Goal: Contribute content

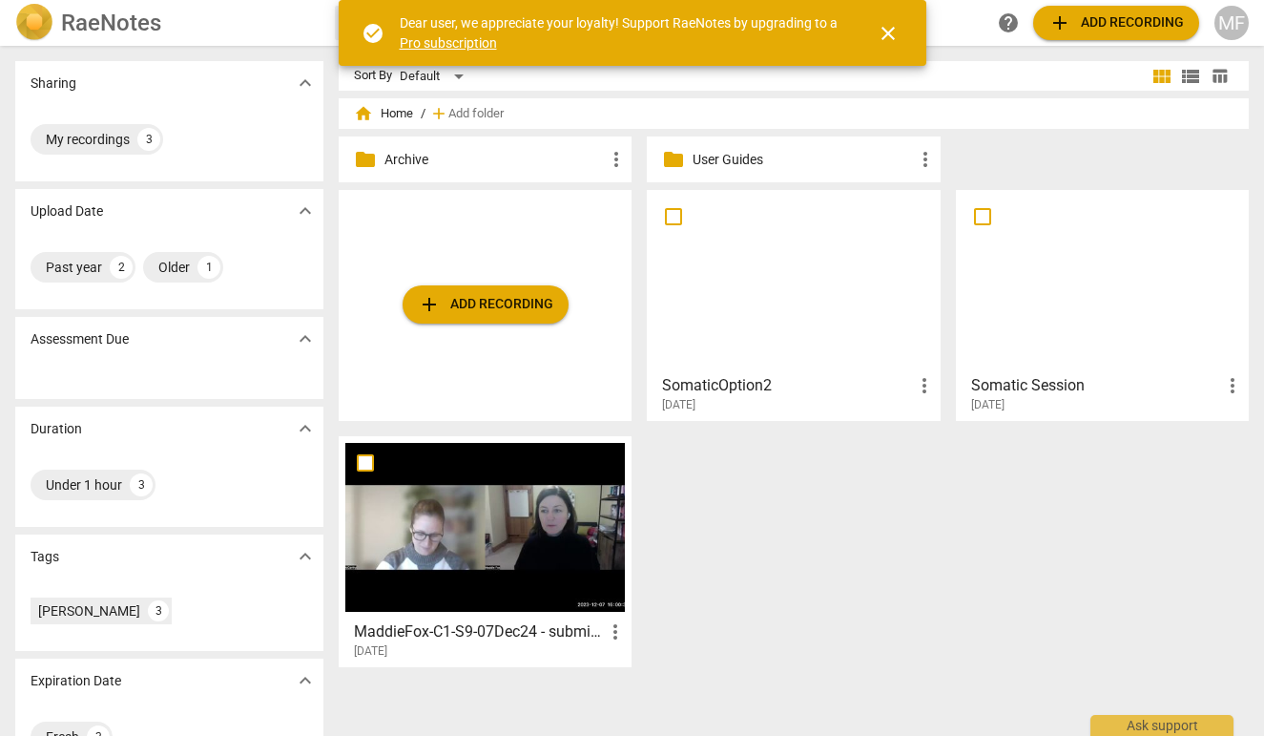
click at [491, 618] on div "MaddieFox-C1-S9-07Dec24 - submitted as ICF Final more_vert [DATE]" at bounding box center [485, 636] width 281 height 48
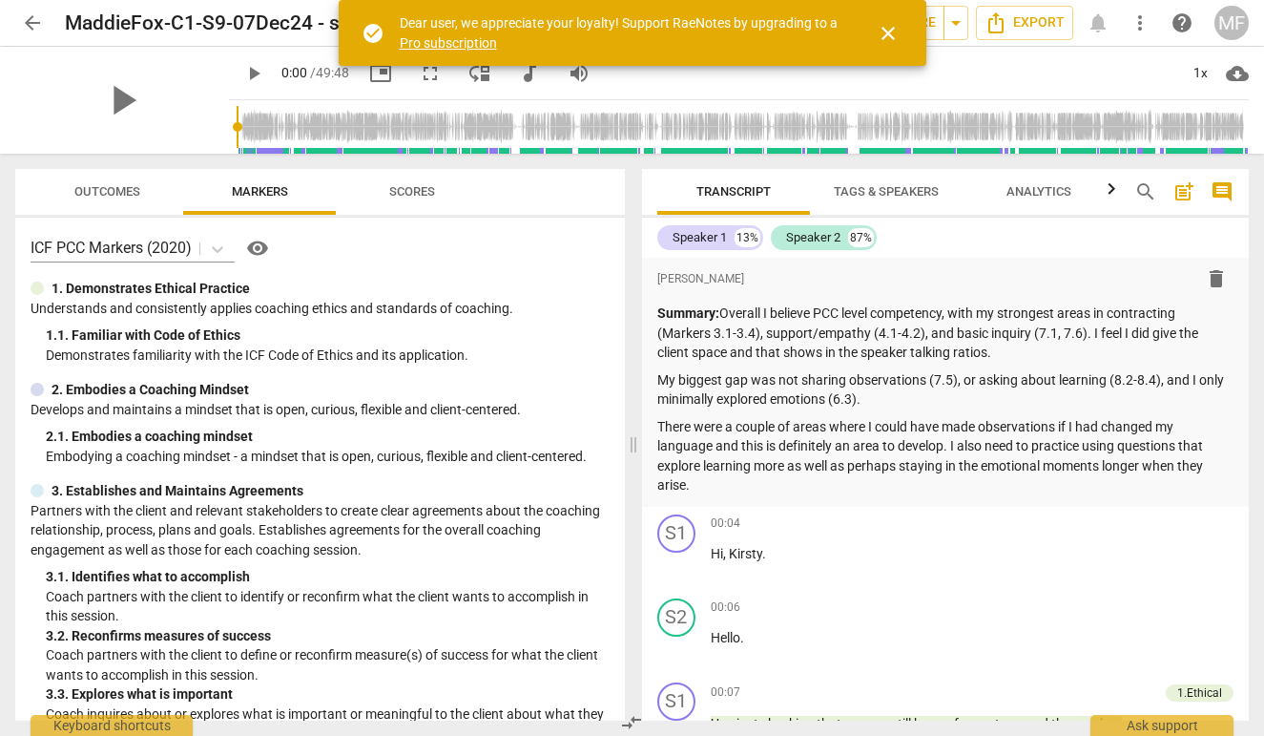
click at [888, 37] on span "close" at bounding box center [888, 33] width 23 height 23
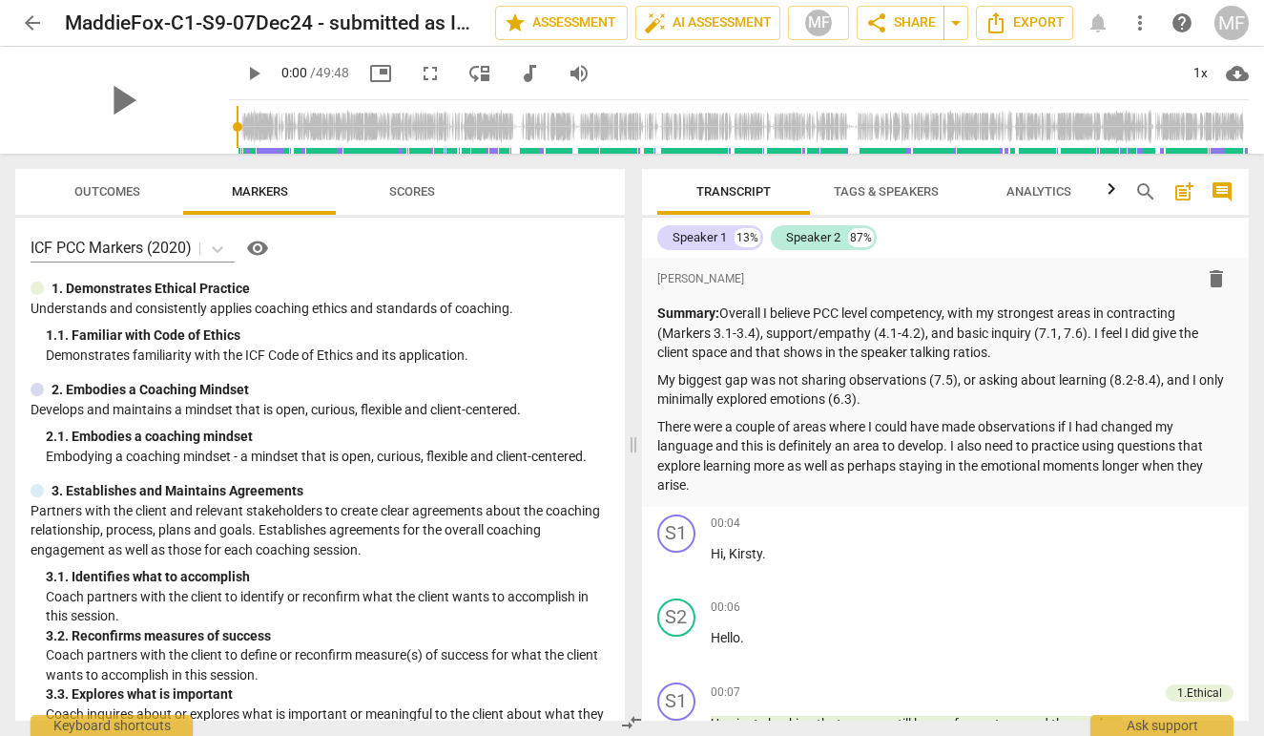
click at [32, 31] on span "arrow_back" at bounding box center [32, 22] width 23 height 23
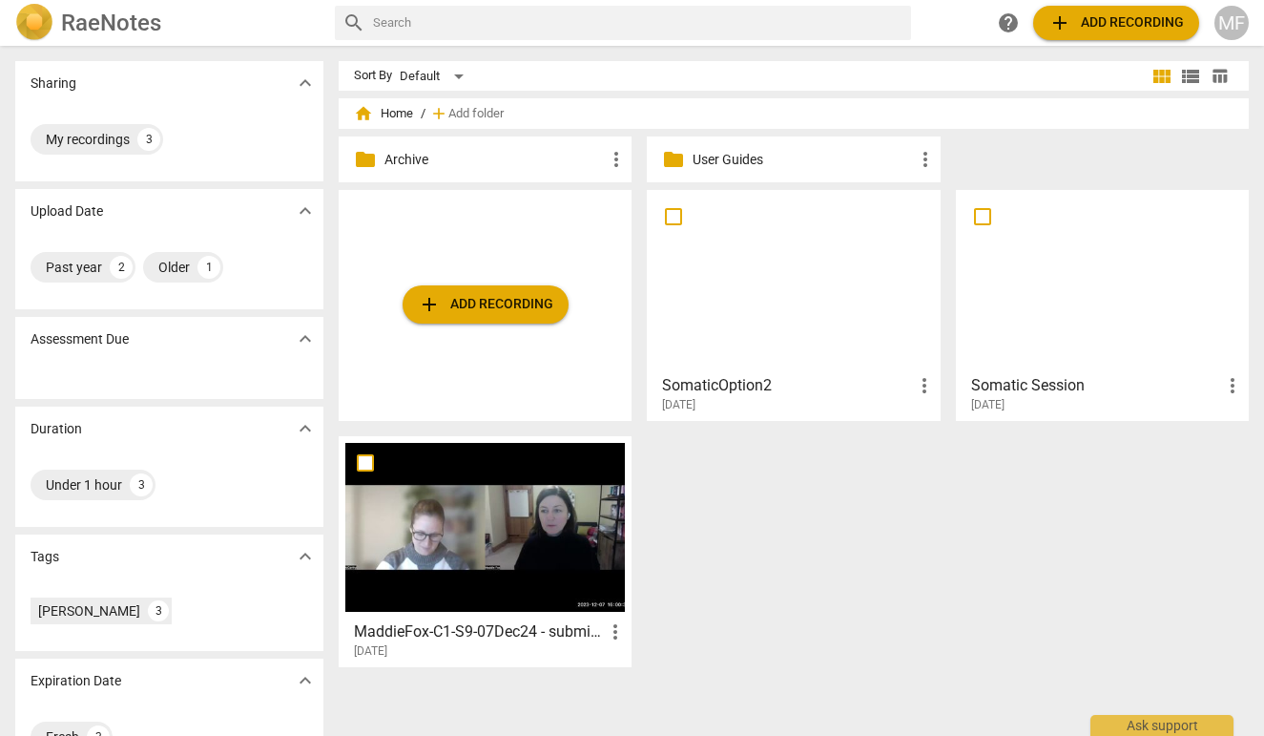
click at [566, 648] on div "[DATE]" at bounding box center [490, 651] width 273 height 16
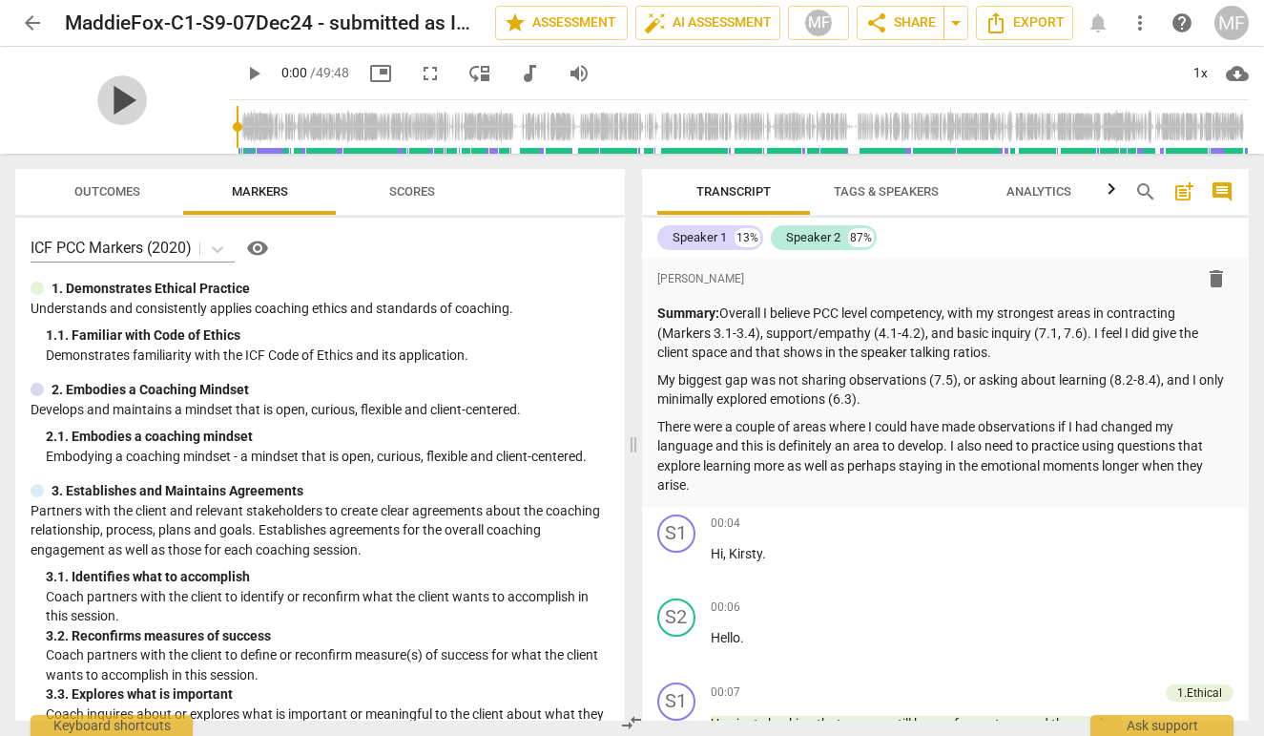
click at [112, 89] on span "play_arrow" at bounding box center [122, 100] width 50 height 50
click at [145, 142] on div "pause" at bounding box center [122, 100] width 214 height 107
click at [122, 109] on span "pause" at bounding box center [122, 100] width 50 height 50
type input "3"
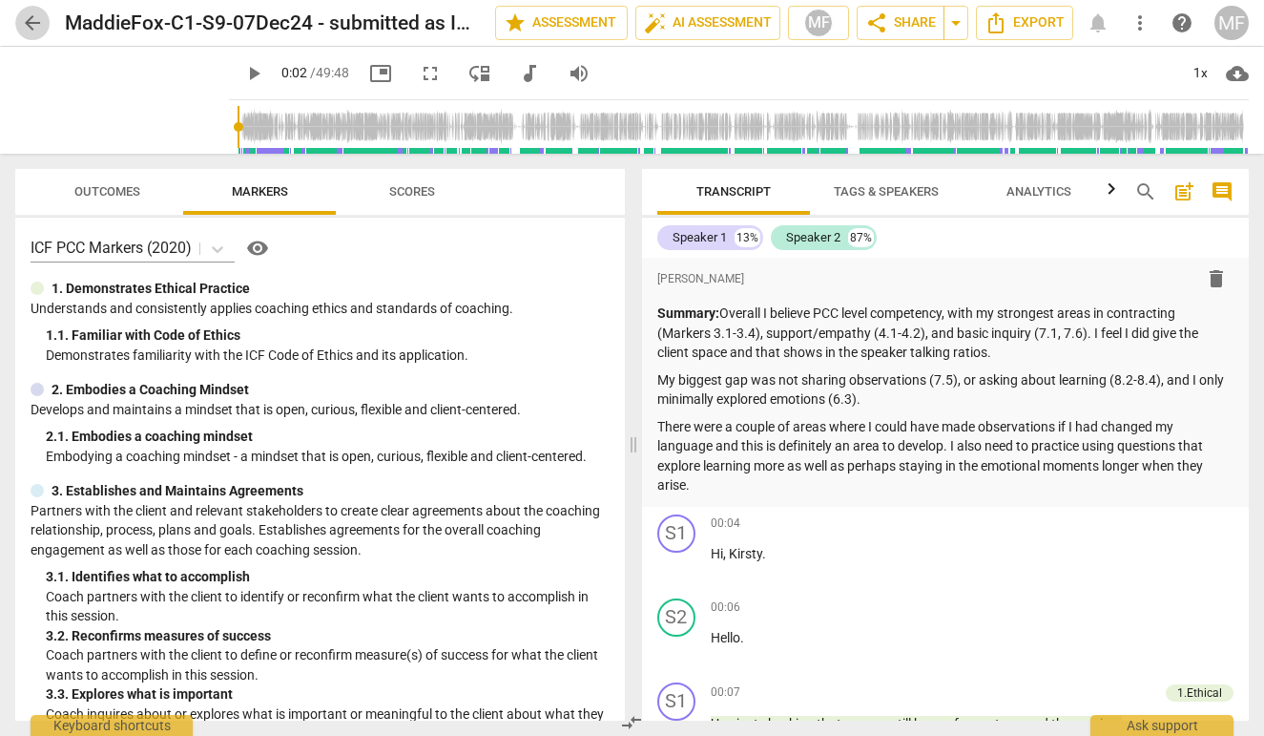
click at [34, 20] on span "arrow_back" at bounding box center [32, 22] width 23 height 23
click at [33, 24] on span "arrow_back" at bounding box center [32, 22] width 23 height 23
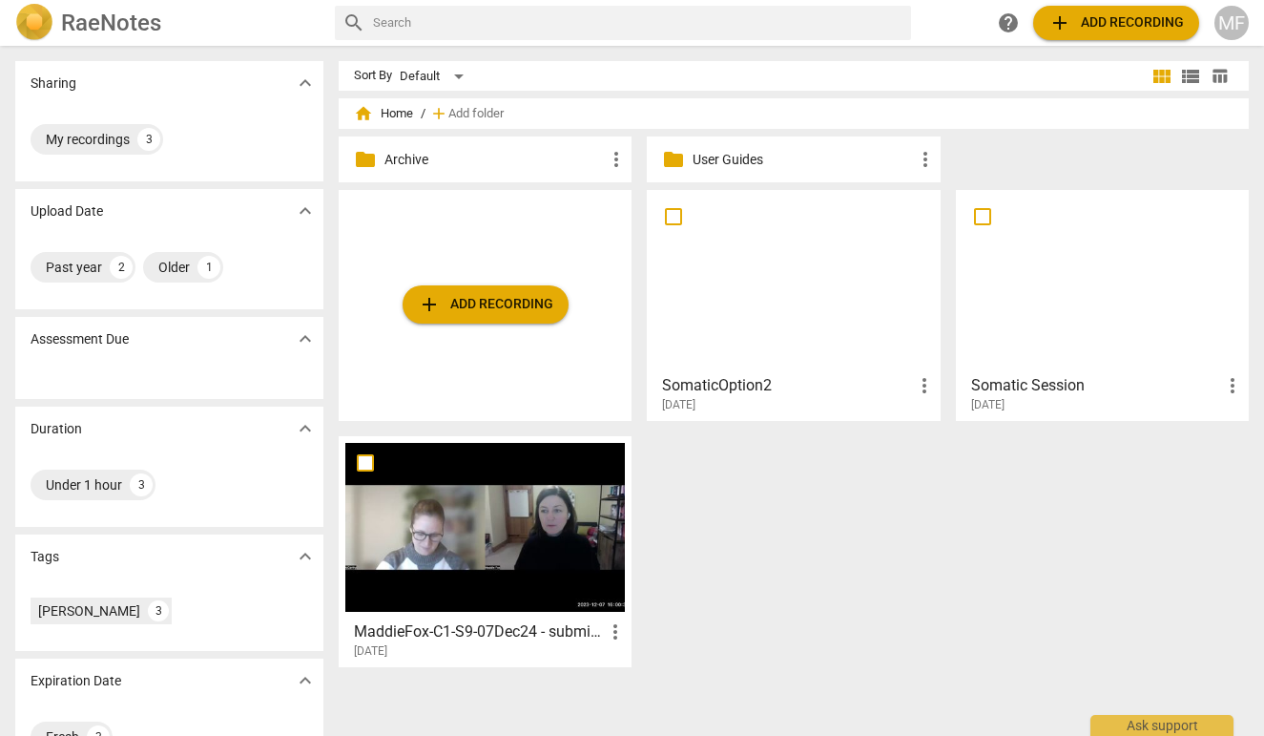
click at [502, 288] on button "add Add recording" at bounding box center [486, 304] width 166 height 38
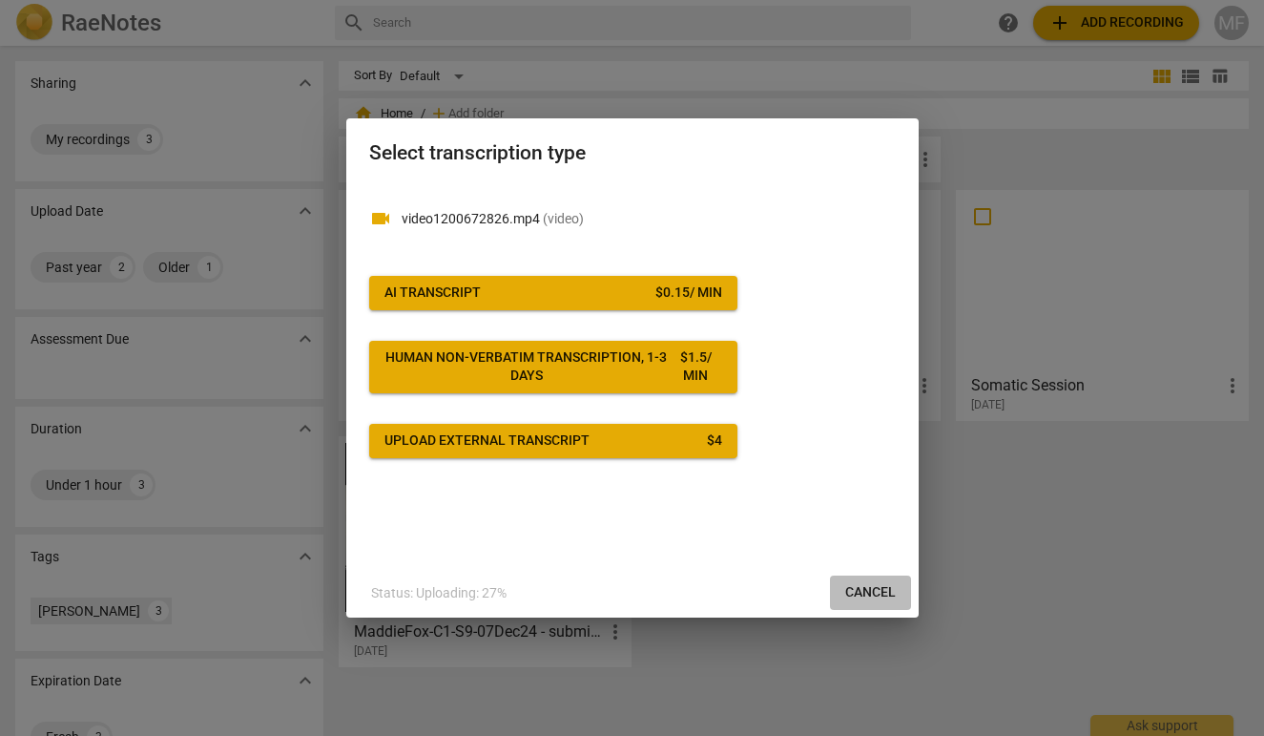
click at [876, 588] on span "Cancel" at bounding box center [870, 592] width 51 height 19
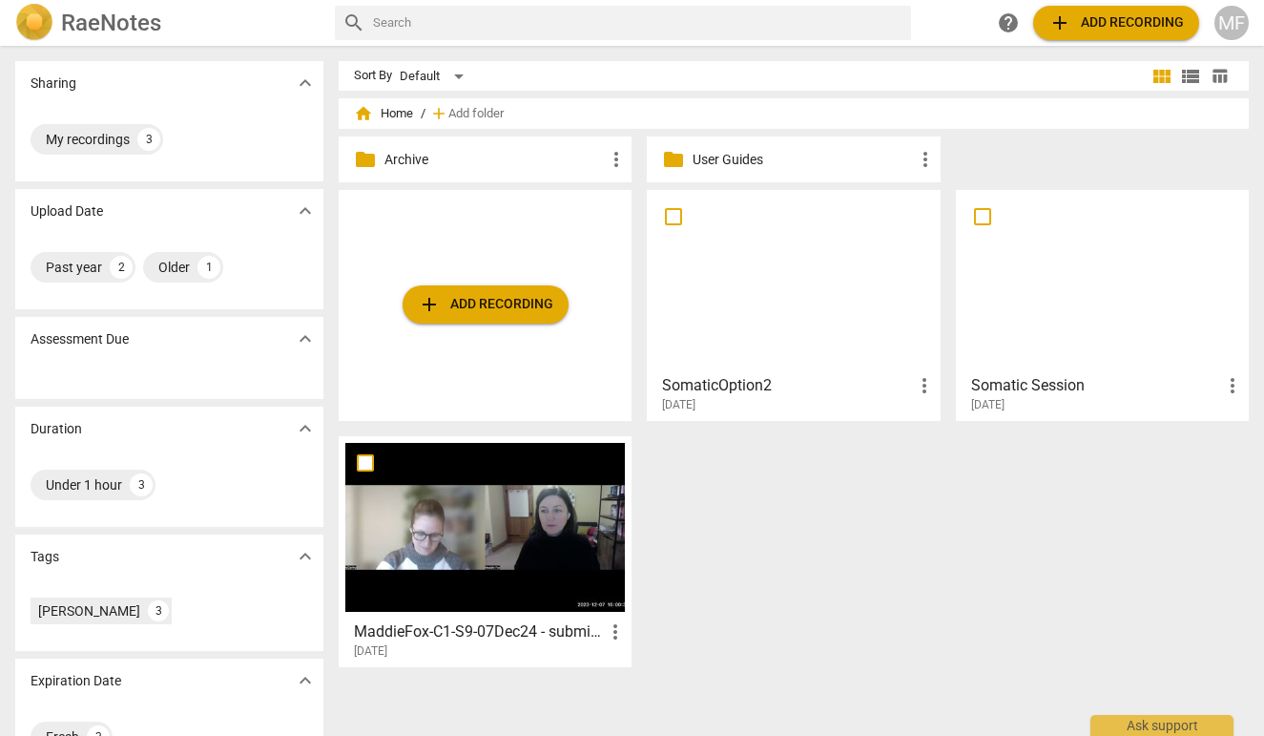
click at [475, 591] on div at bounding box center [485, 527] width 280 height 169
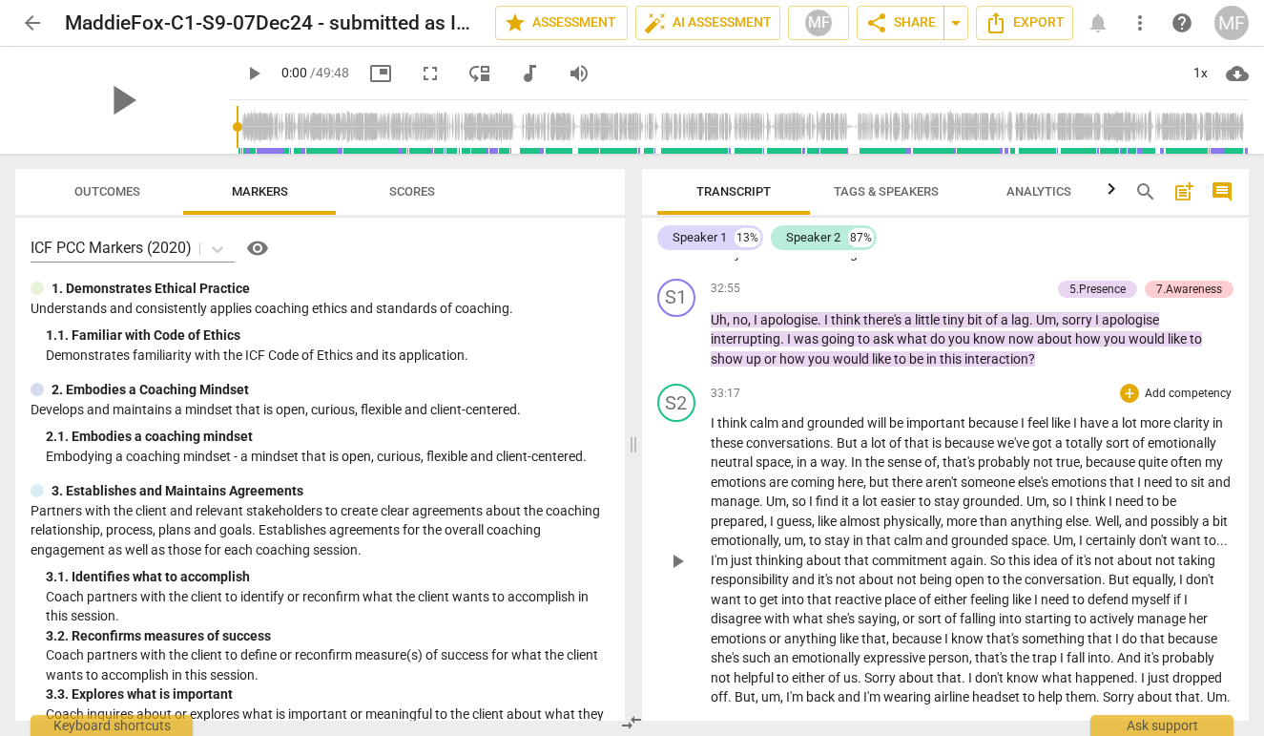
scroll to position [8914, 0]
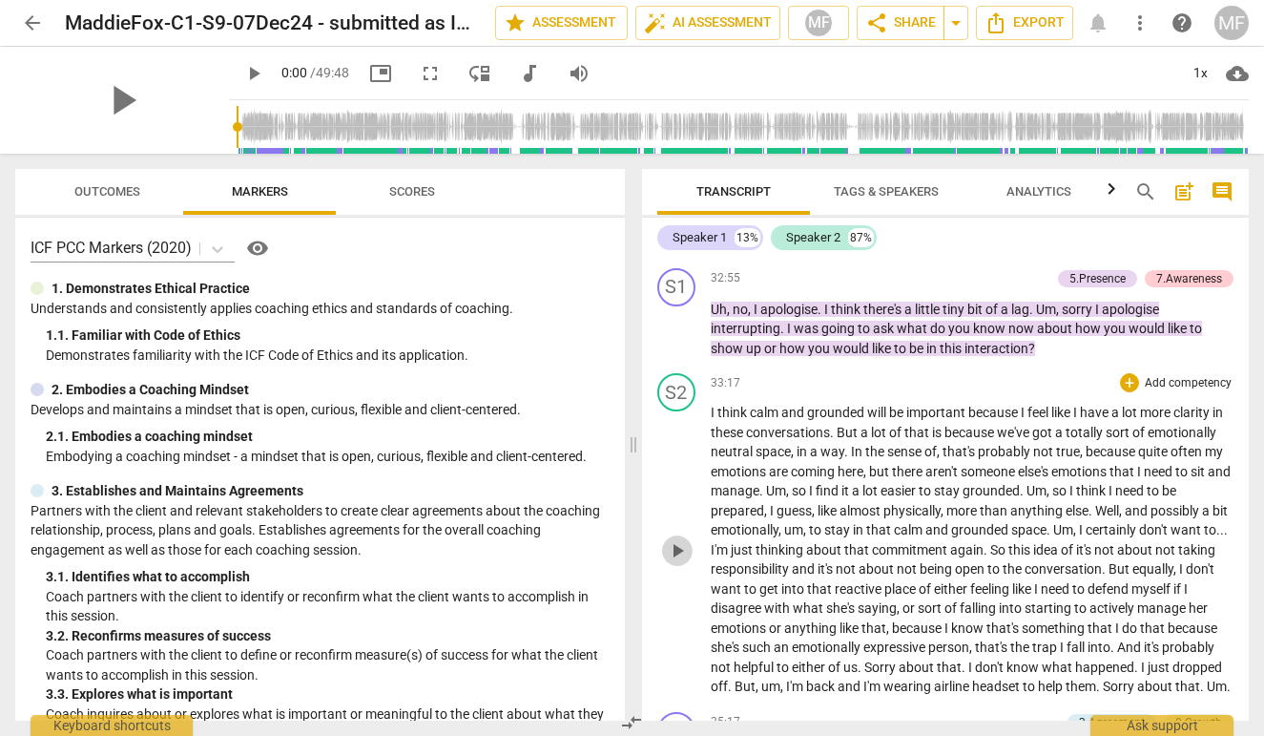
click at [673, 539] on span "play_arrow" at bounding box center [677, 550] width 23 height 23
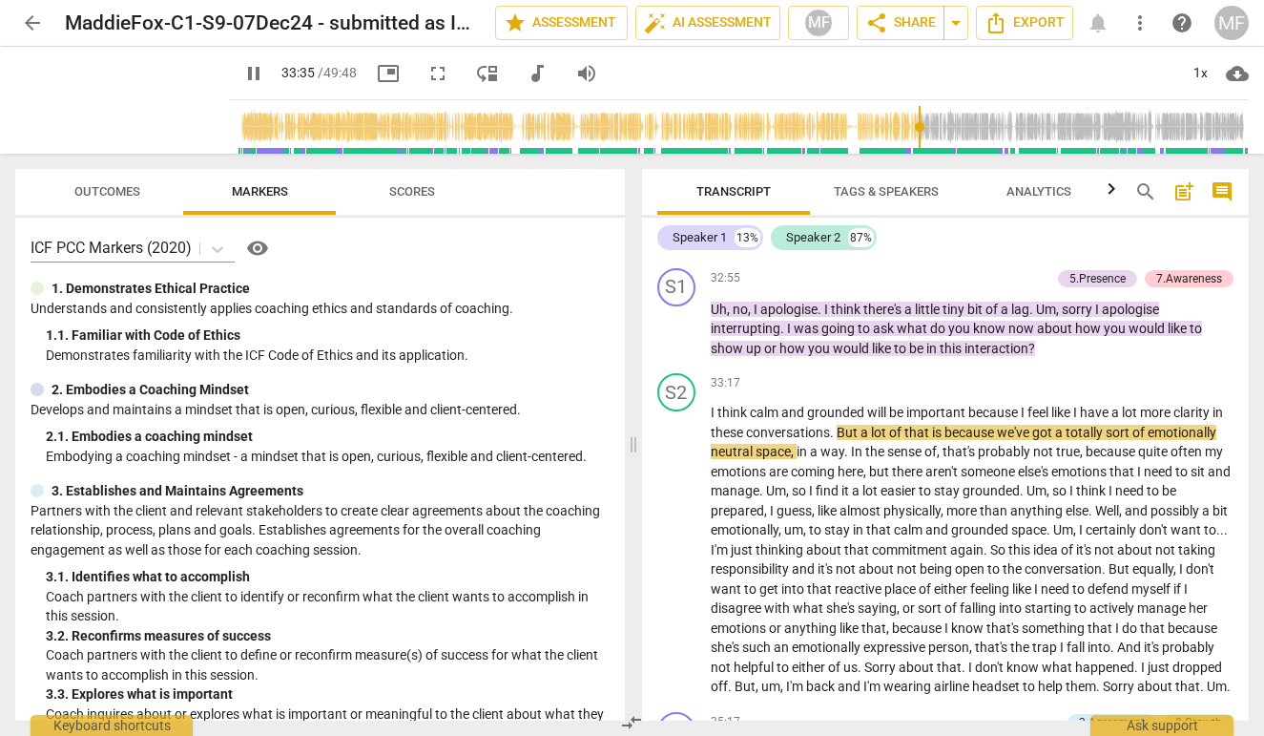
click at [377, 79] on span "picture_in_picture" at bounding box center [388, 73] width 23 height 23
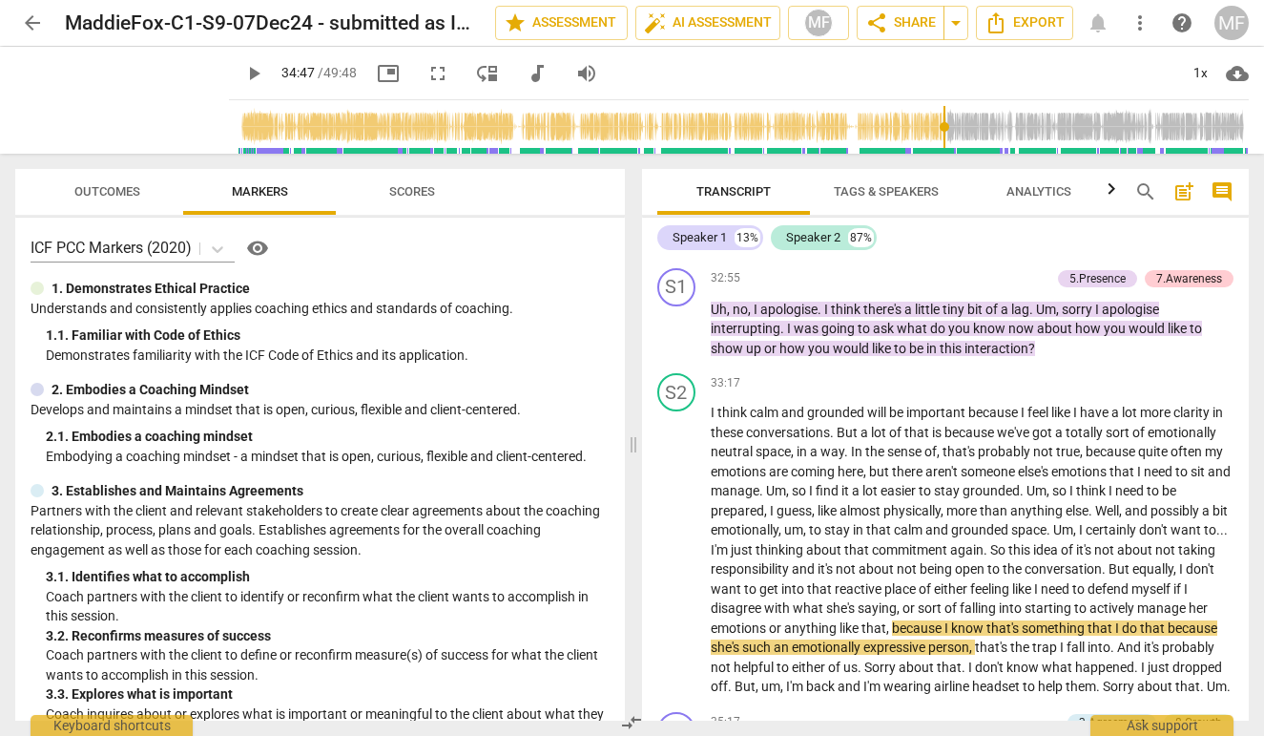
type input "2088"
click at [33, 21] on span "arrow_back" at bounding box center [32, 22] width 23 height 23
